Goal: Task Accomplishment & Management: Use online tool/utility

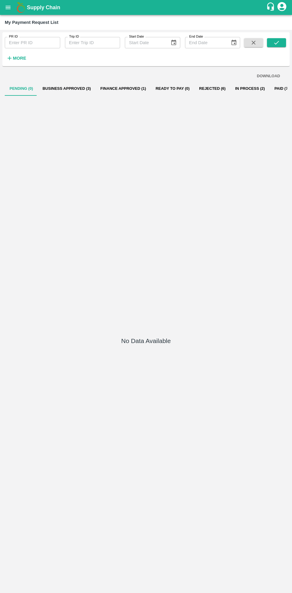
click at [233, 89] on button "In Process (2)" at bounding box center [250, 88] width 39 height 14
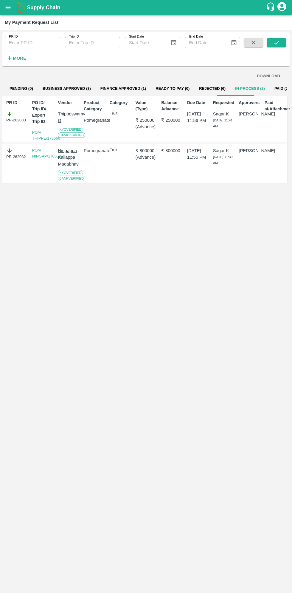
click at [12, 7] on button "open drawer" at bounding box center [8, 8] width 14 height 14
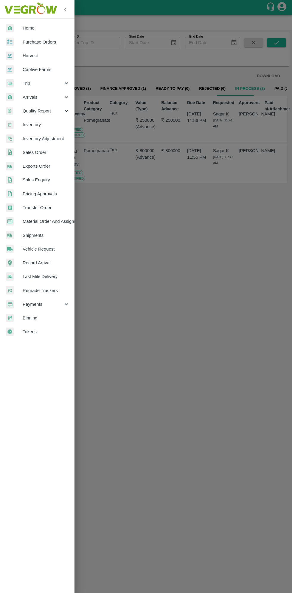
click at [54, 44] on span "Purchase Orders" at bounding box center [46, 42] width 47 height 7
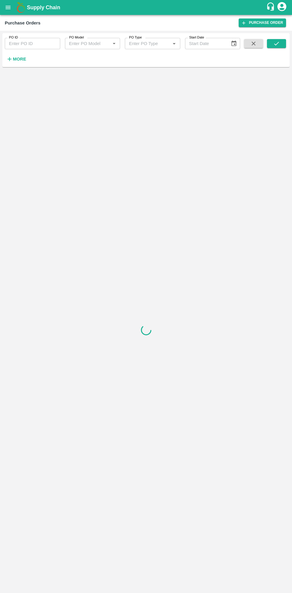
click at [23, 61] on strong "More" at bounding box center [19, 59] width 13 height 5
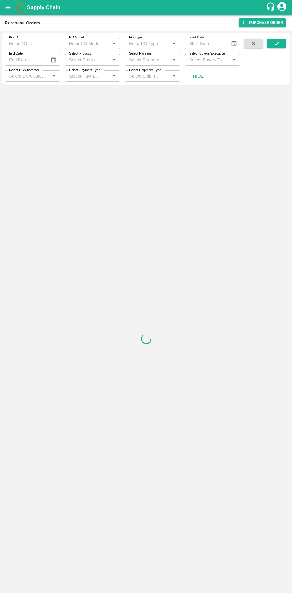
click at [211, 59] on input "Select Buyers/Executive" at bounding box center [208, 60] width 42 height 8
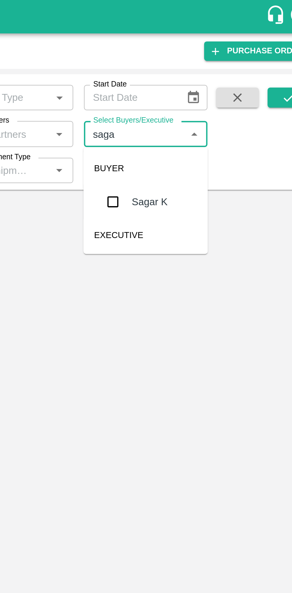
type input "sagar"
click at [202, 89] on input "checkbox" at bounding box center [198, 90] width 12 height 12
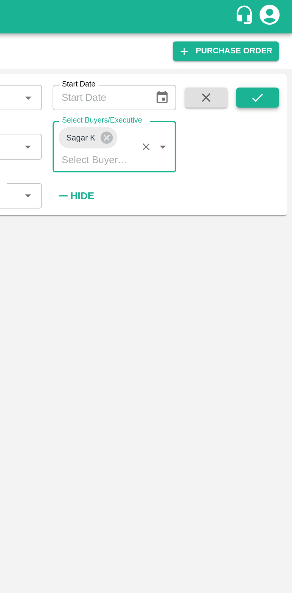
click at [279, 44] on icon "submit" at bounding box center [276, 43] width 7 height 7
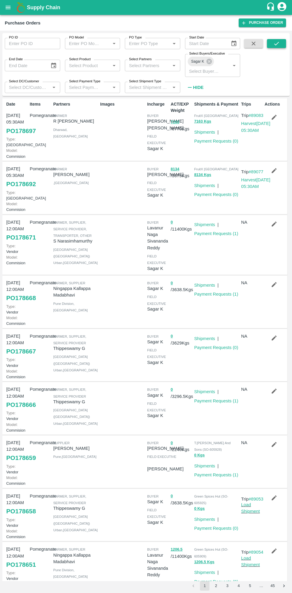
click at [278, 44] on icon "submit" at bounding box center [276, 43] width 7 height 7
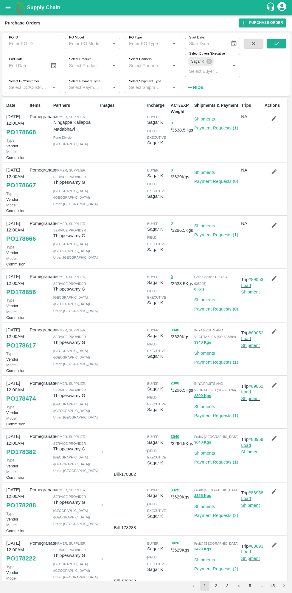
click at [22, 137] on link "PO 178668" at bounding box center [21, 132] width 30 height 11
click at [16, 191] on link "PO 178667" at bounding box center [21, 185] width 30 height 11
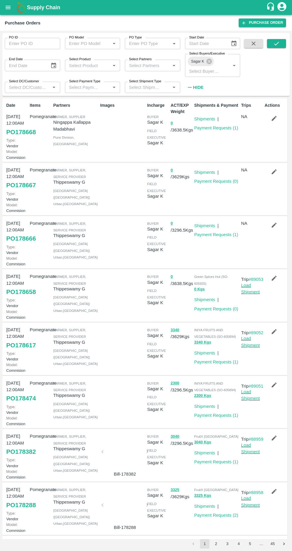
click at [272, 175] on icon "button" at bounding box center [274, 171] width 7 height 7
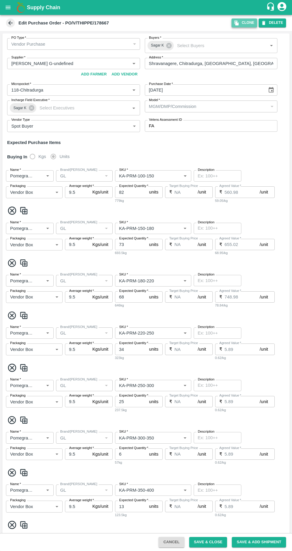
click at [249, 23] on button "Clone" at bounding box center [245, 22] width 26 height 9
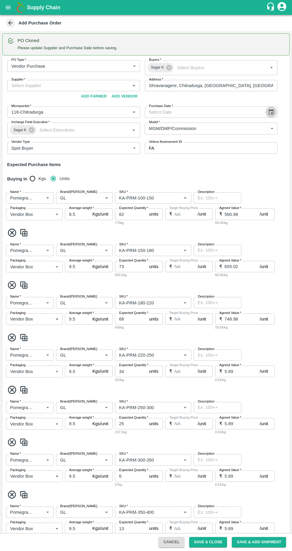
click at [272, 114] on icon "Choose date" at bounding box center [271, 112] width 7 height 7
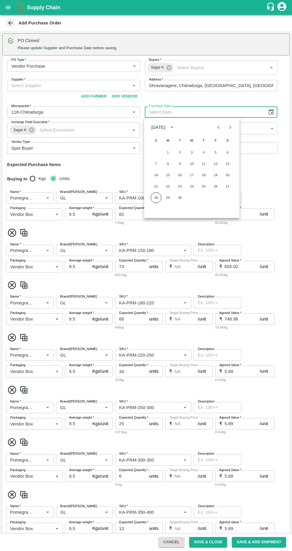
click at [156, 197] on button "28" at bounding box center [156, 197] width 11 height 11
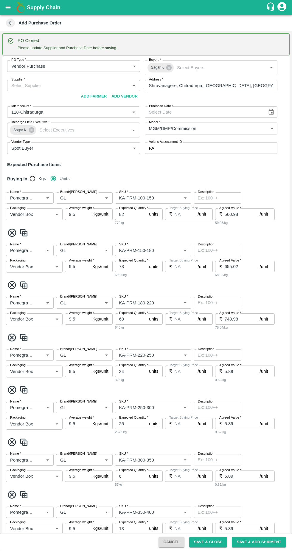
type input "28/09/2025"
click at [92, 85] on input "Supplier   *" at bounding box center [69, 86] width 120 height 8
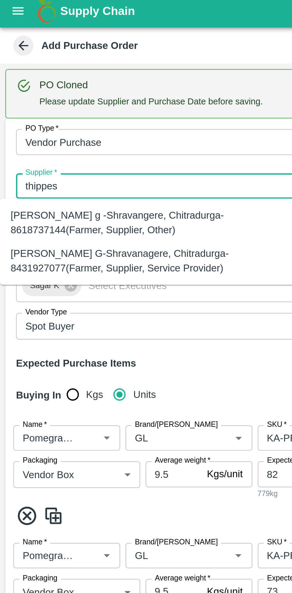
click at [87, 120] on div "Thippeswamy G-Shravanagere, Chitradurga-8431927077(Farmer, Supplier, Service Pr…" at bounding box center [66, 118] width 123 height 13
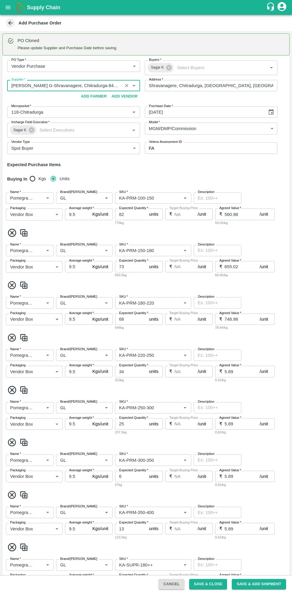
scroll to position [386, 0]
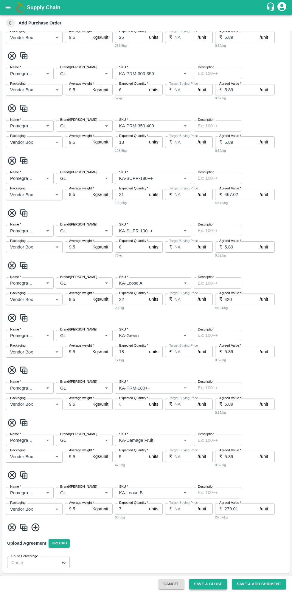
type input "Thippeswamy G-Shravanagere, Chitradurga-8431927077(Farmer, Supplier, Service Pr…"
click at [213, 551] on button "Save & Close" at bounding box center [208, 584] width 38 height 10
